Goal: Use online tool/utility: Utilize a website feature to perform a specific function

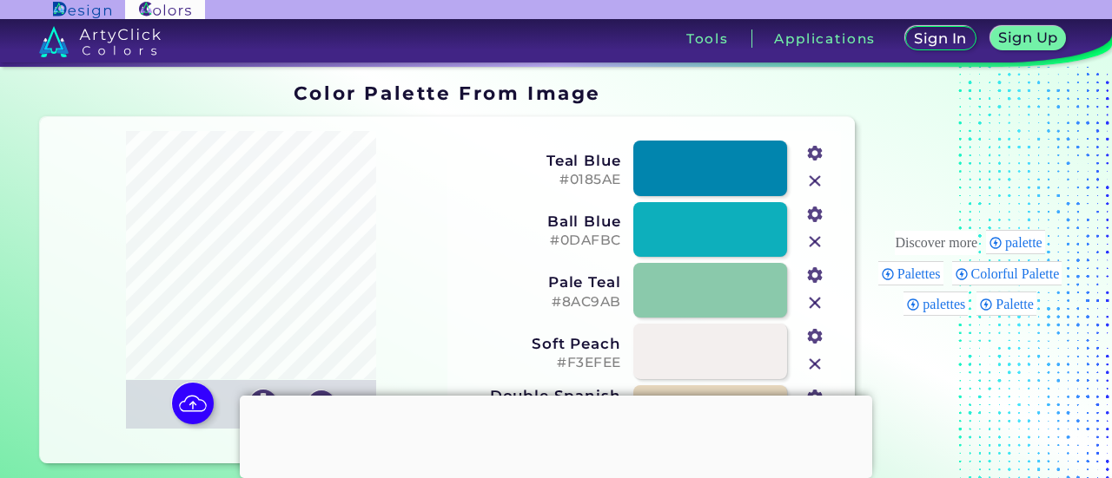
type input "#b5bdc1"
type input "#9f9a92"
type input "#c4d0d5"
type input "#efefef"
type input "#8d6b6e"
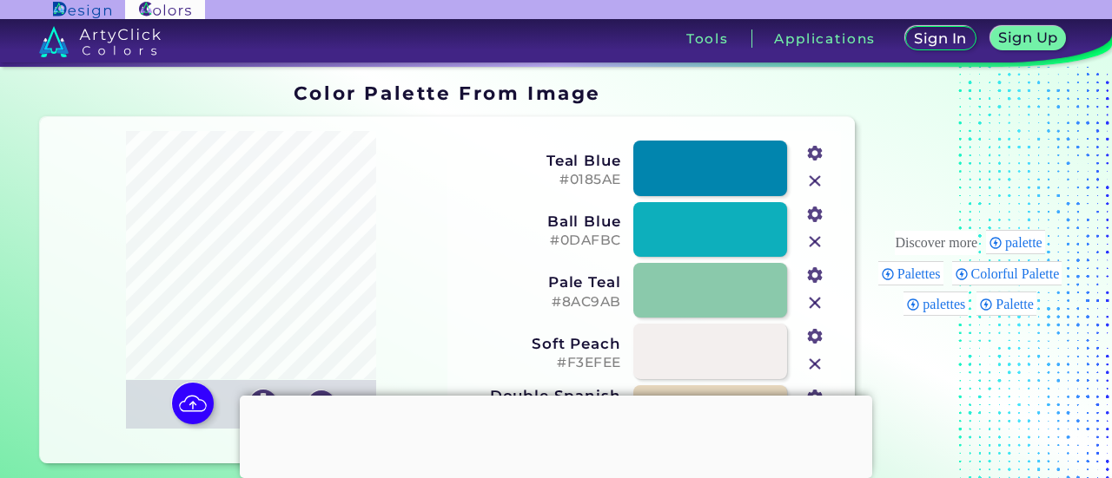
type input "#3b3434"
type input "#f7f5f6"
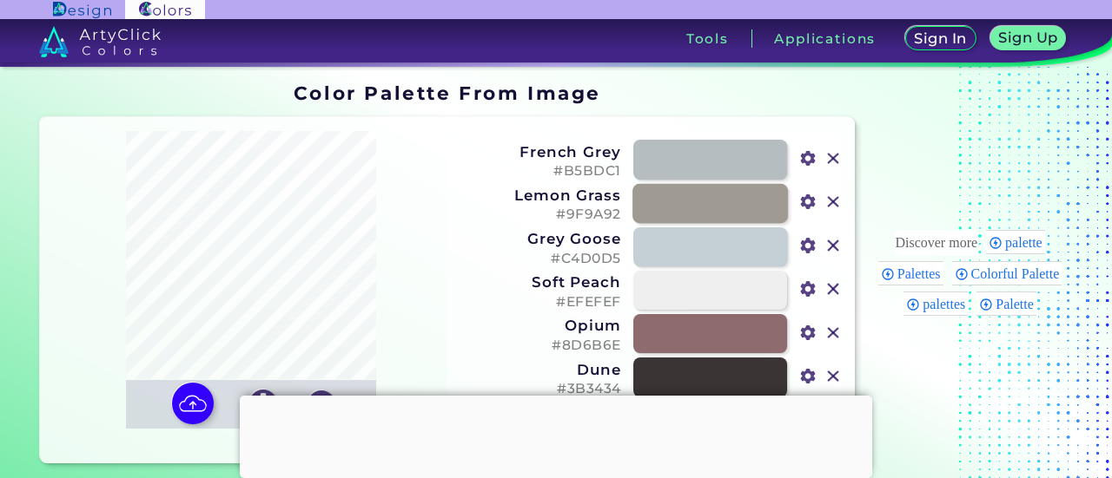
click at [661, 205] on link at bounding box center [709, 203] width 155 height 40
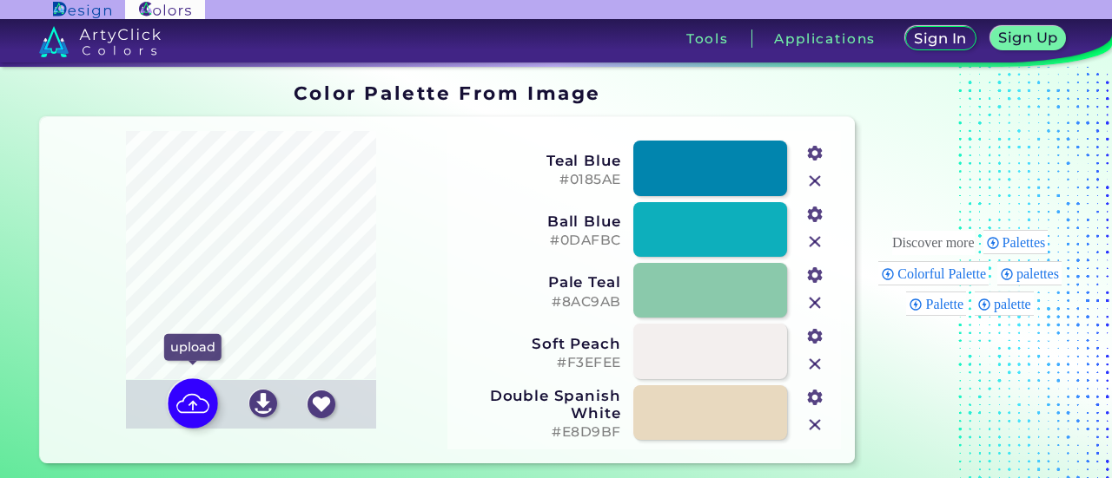
click at [185, 421] on img at bounding box center [193, 404] width 50 height 50
click at [0, 0] on input "file" at bounding box center [0, 0] width 0 height 0
type input "#b5bdc1"
type input "#9f9a92"
type input "#c4d0d5"
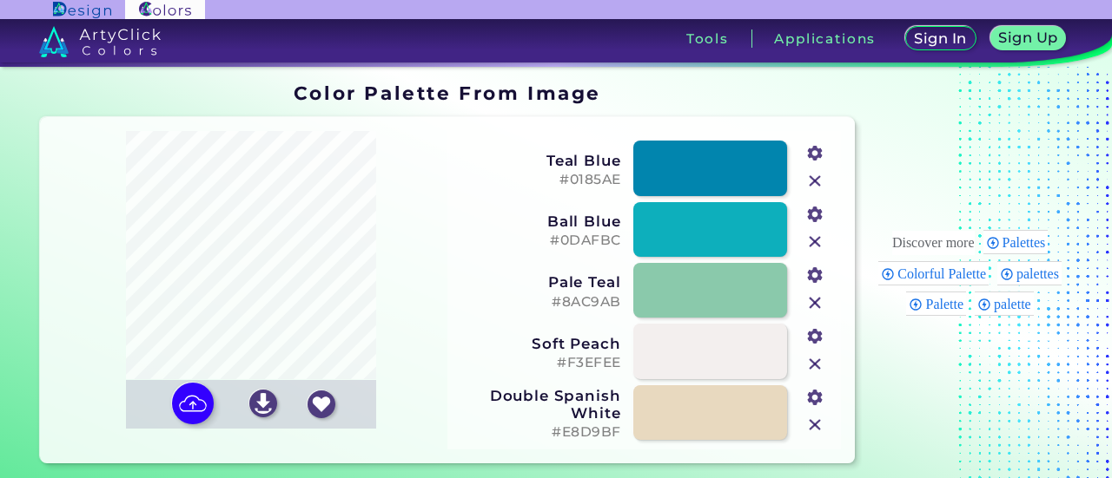
type input "#efefef"
type input "#8d6b6e"
type input "#3b3434"
type input "#f7f5f6"
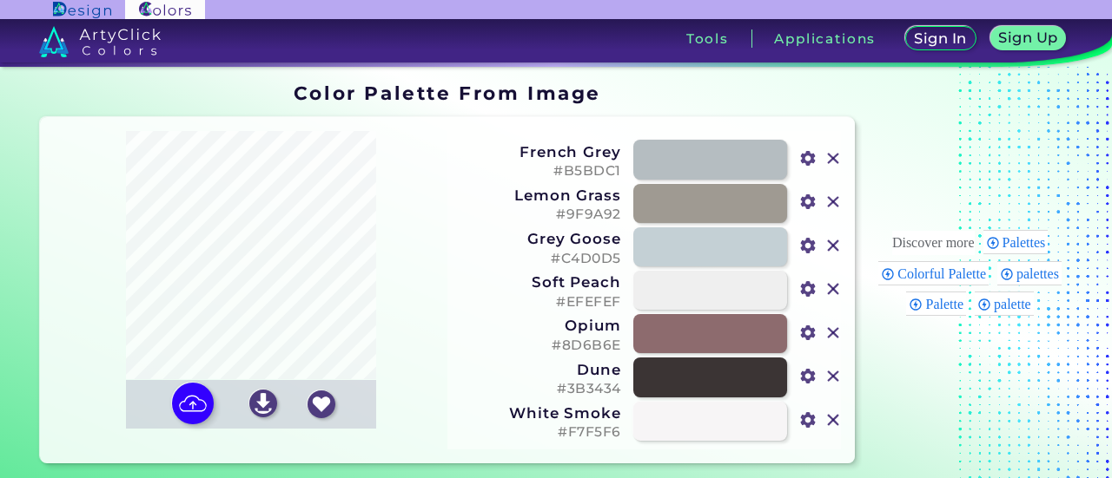
click at [571, 213] on h5 "#9F9A92" at bounding box center [540, 215] width 162 height 16
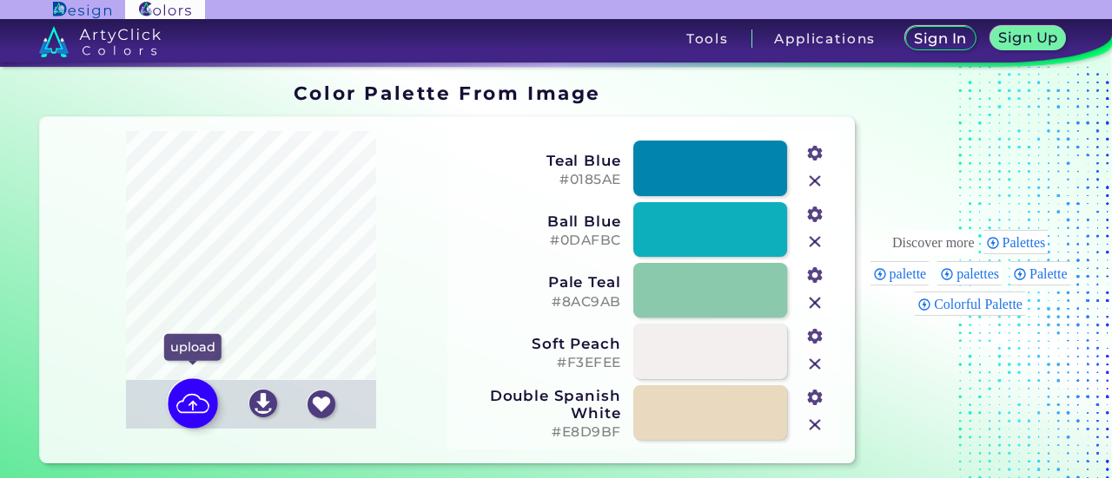
drag, startPoint x: 0, startPoint y: 0, endPoint x: 189, endPoint y: 400, distance: 442.8
click at [189, 400] on img at bounding box center [193, 404] width 50 height 50
click at [0, 0] on input "file" at bounding box center [0, 0] width 0 height 0
click at [200, 407] on img at bounding box center [193, 404] width 50 height 50
click at [0, 0] on input "file" at bounding box center [0, 0] width 0 height 0
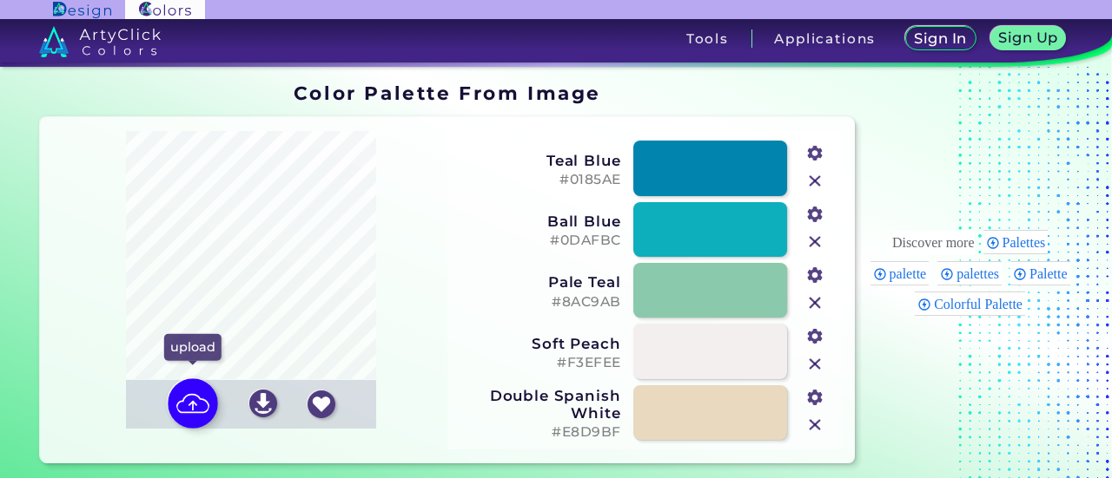
click at [189, 401] on img at bounding box center [193, 404] width 50 height 50
click at [0, 0] on input "file" at bounding box center [0, 0] width 0 height 0
click at [814, 187] on img at bounding box center [814, 181] width 23 height 23
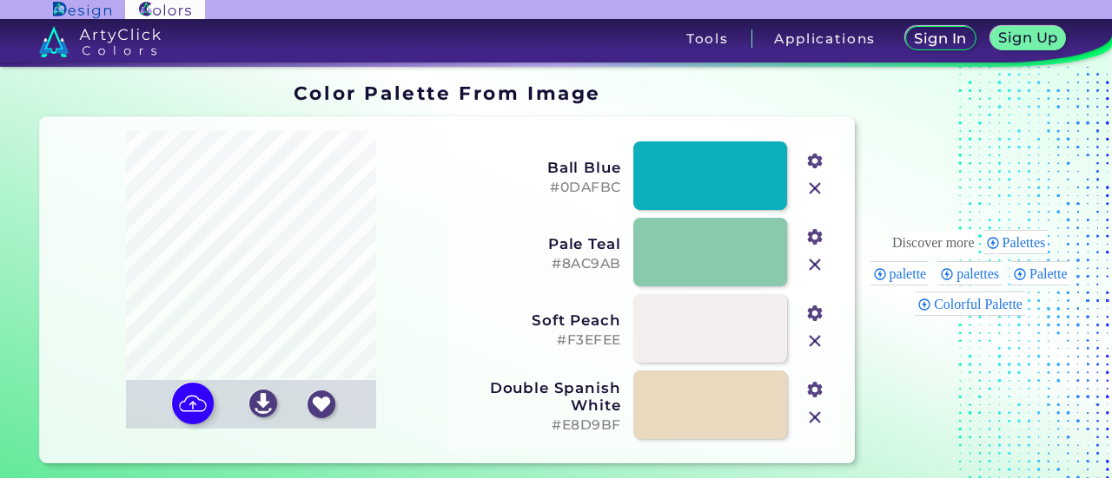
click at [811, 187] on img at bounding box center [814, 188] width 23 height 23
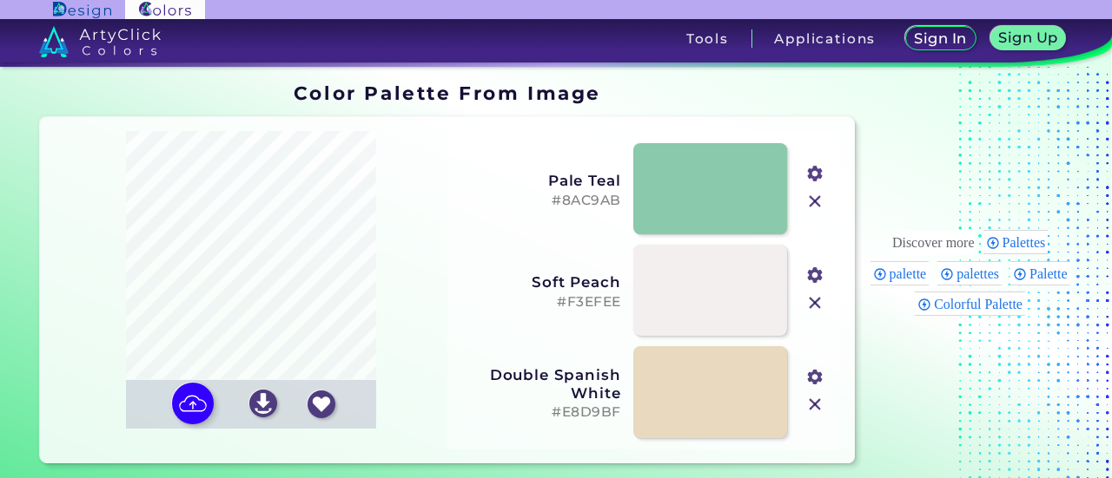
click at [811, 209] on img at bounding box center [814, 201] width 23 height 23
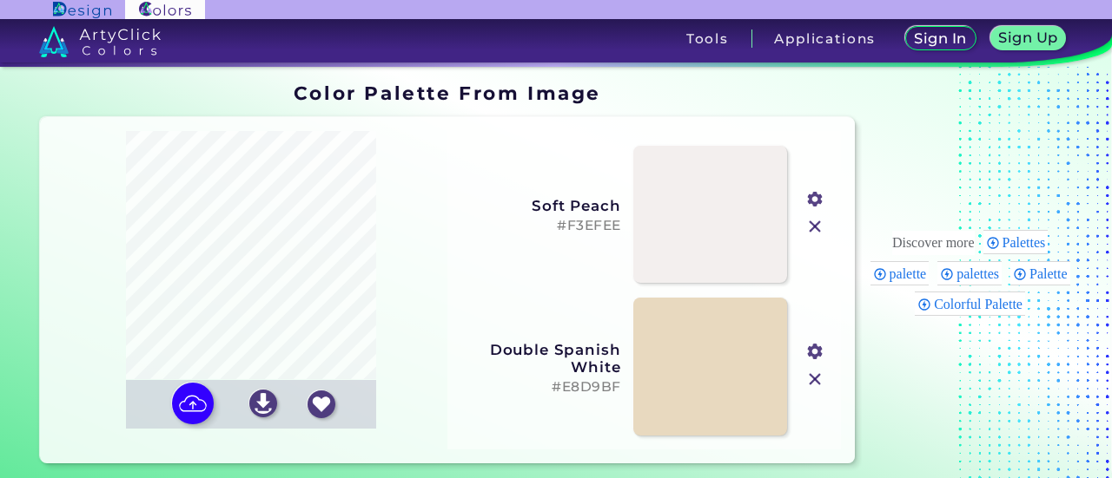
click at [813, 230] on img at bounding box center [814, 226] width 23 height 23
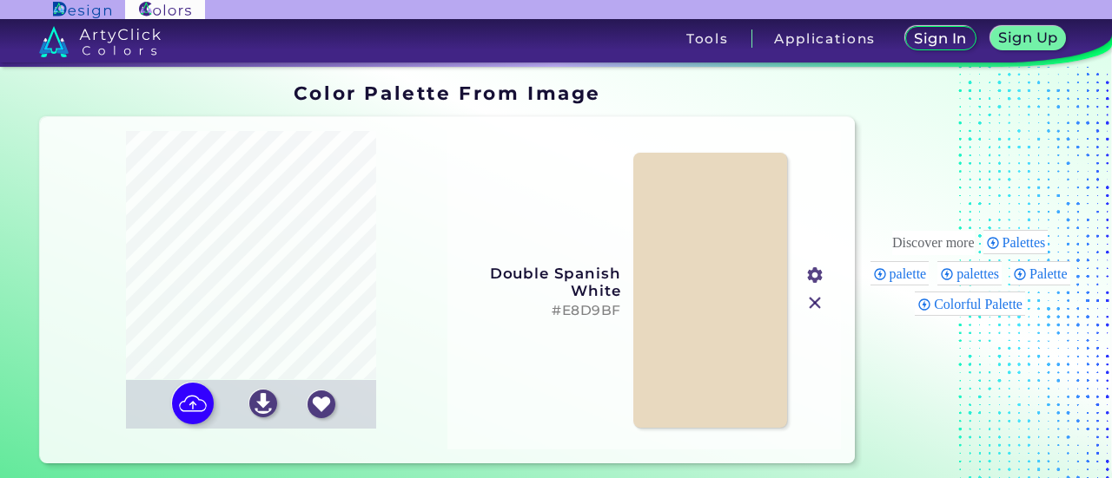
drag, startPoint x: 815, startPoint y: 308, endPoint x: 799, endPoint y: 305, distance: 16.9
click at [815, 308] on img at bounding box center [814, 303] width 23 height 23
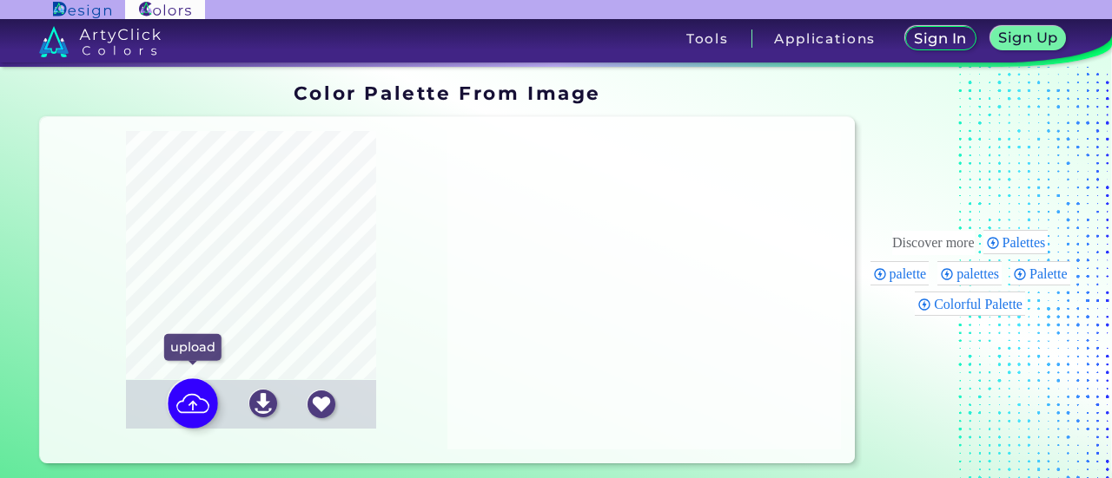
click at [193, 402] on img at bounding box center [193, 404] width 50 height 50
click at [0, 0] on input "file" at bounding box center [0, 0] width 0 height 0
